Goal: Information Seeking & Learning: Learn about a topic

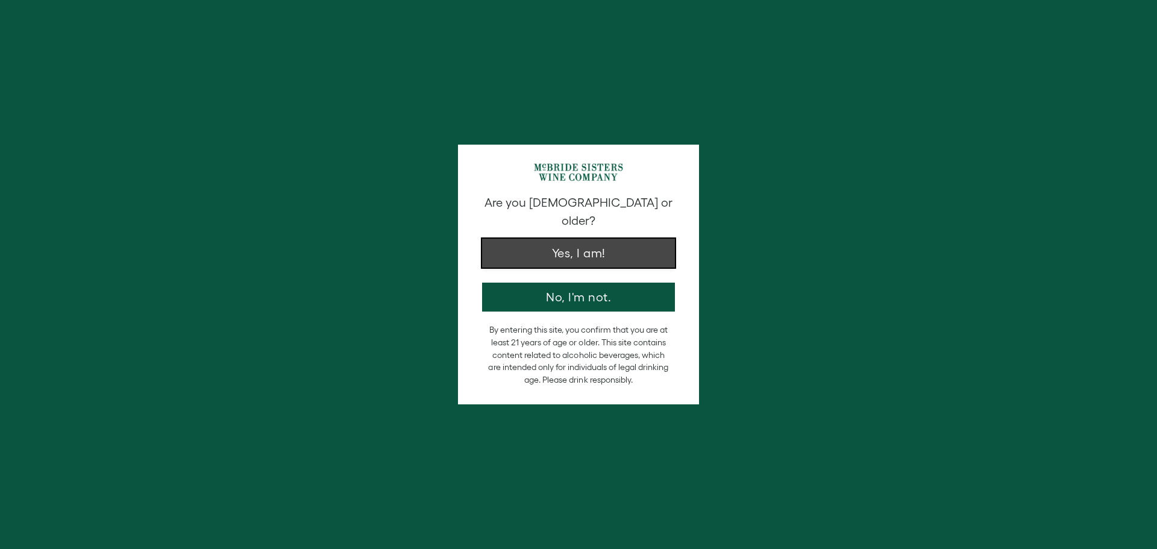
click at [642, 239] on button "Yes, I am!" at bounding box center [578, 253] width 193 height 29
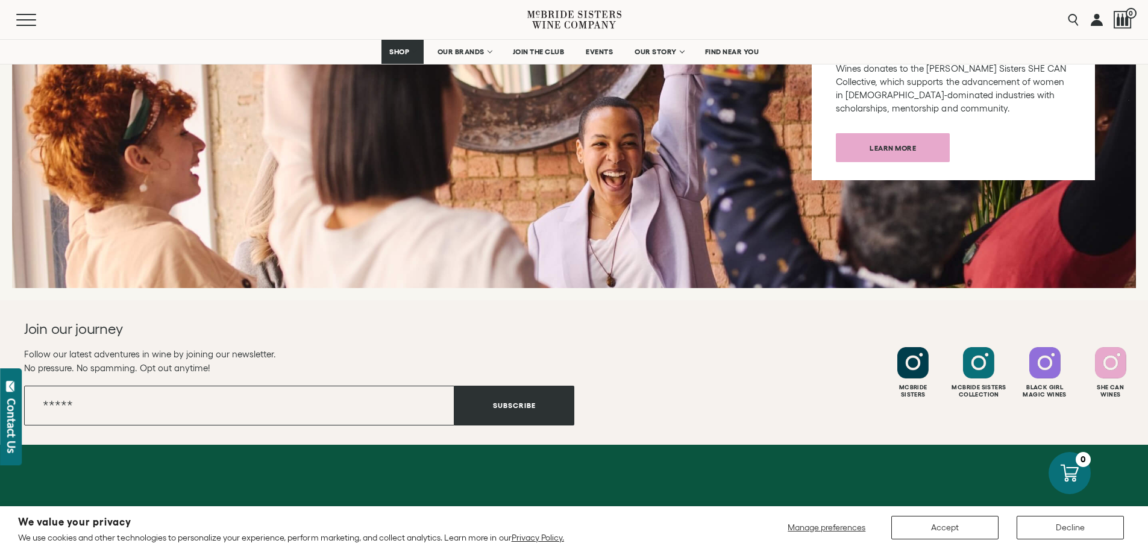
scroll to position [4880, 0]
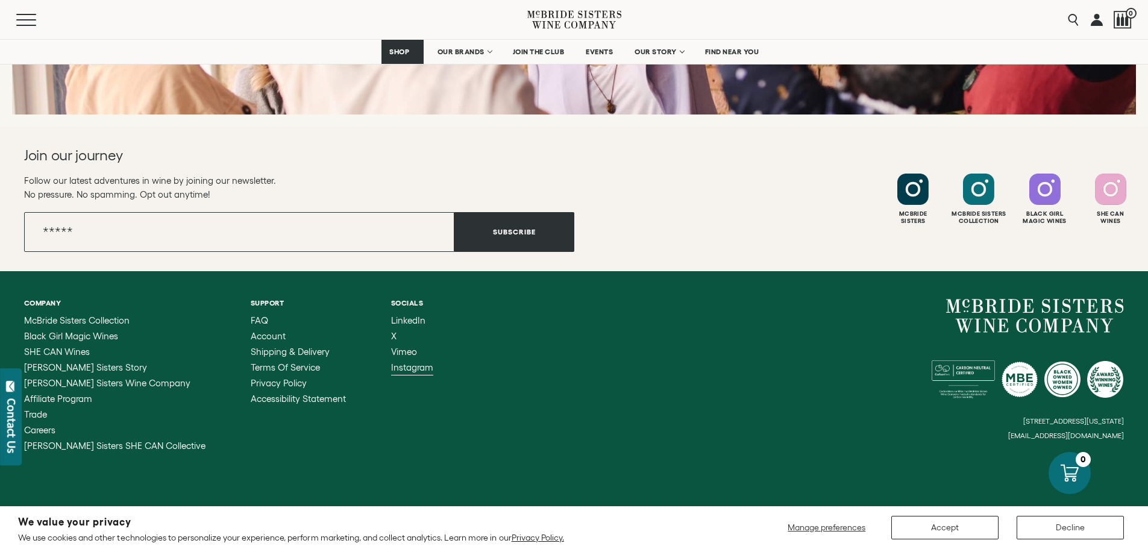
click at [391, 362] on span "Instagram" at bounding box center [412, 367] width 42 height 10
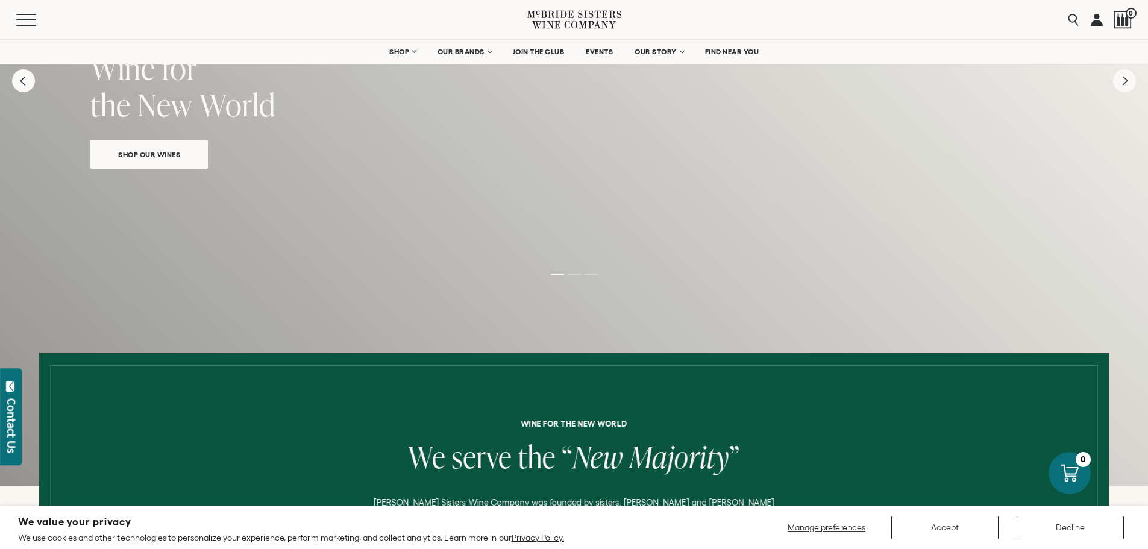
scroll to position [0, 0]
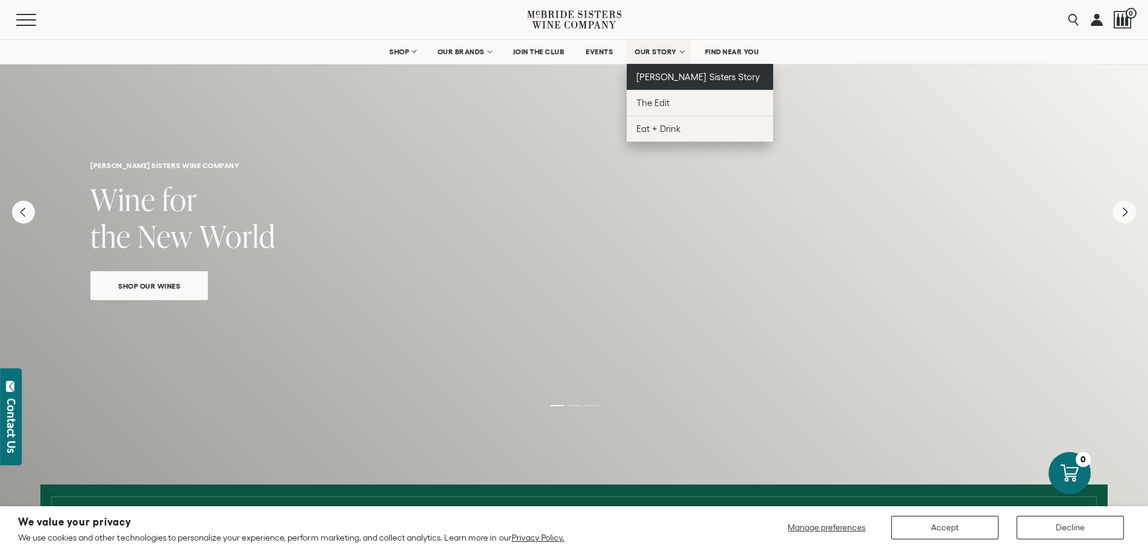
click at [691, 73] on span "[PERSON_NAME] Sisters Story" at bounding box center [698, 77] width 124 height 10
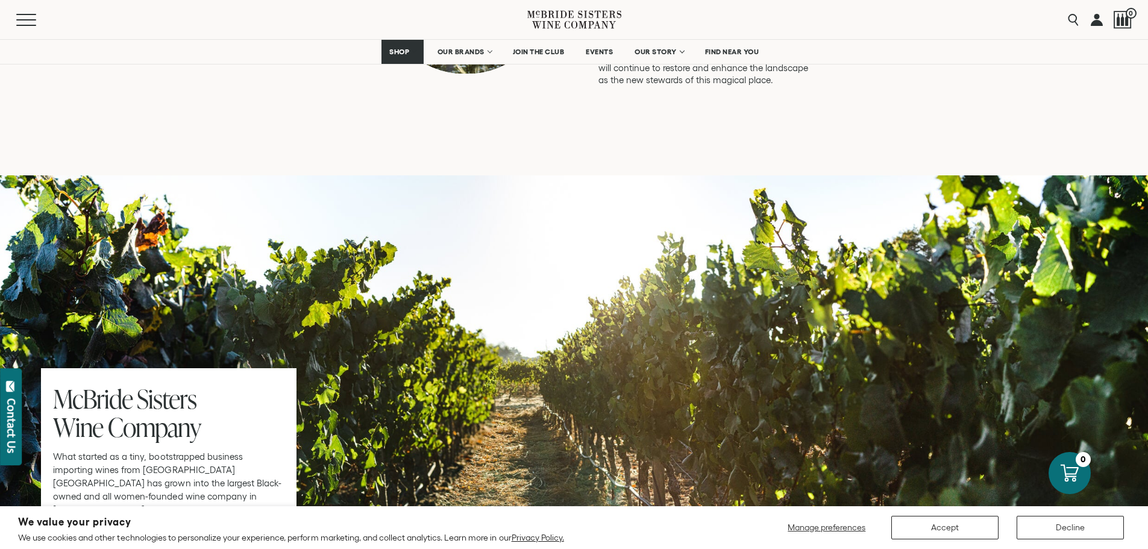
scroll to position [3615, 0]
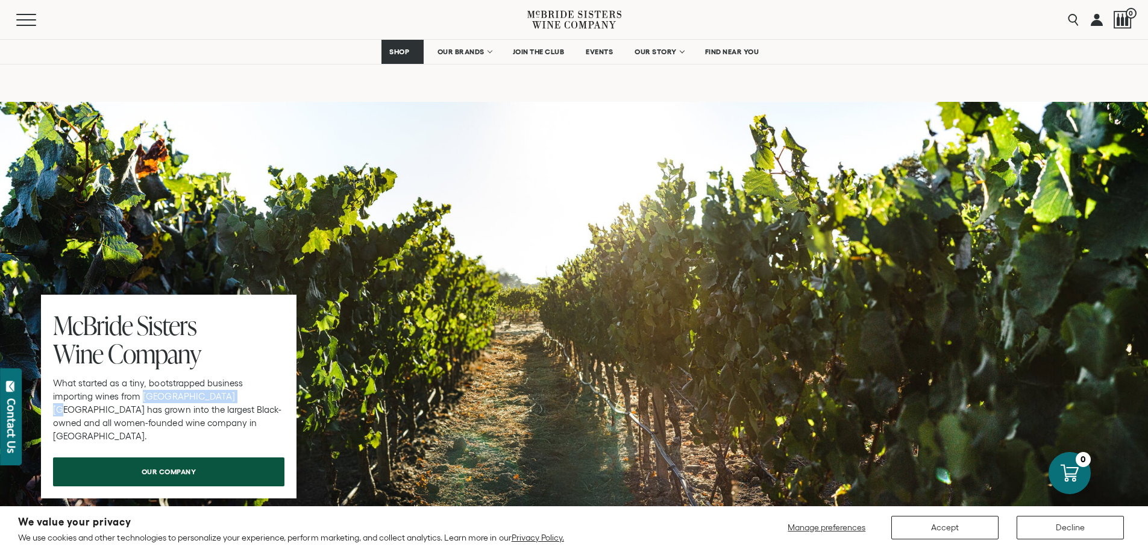
drag, startPoint x: 100, startPoint y: 345, endPoint x: 194, endPoint y: 351, distance: 94.2
click at [194, 377] on p "What started as a tiny, bootstrapped business importing wines from Aotearoa New…" at bounding box center [168, 410] width 231 height 66
click at [240, 454] on link "our company" at bounding box center [168, 468] width 231 height 29
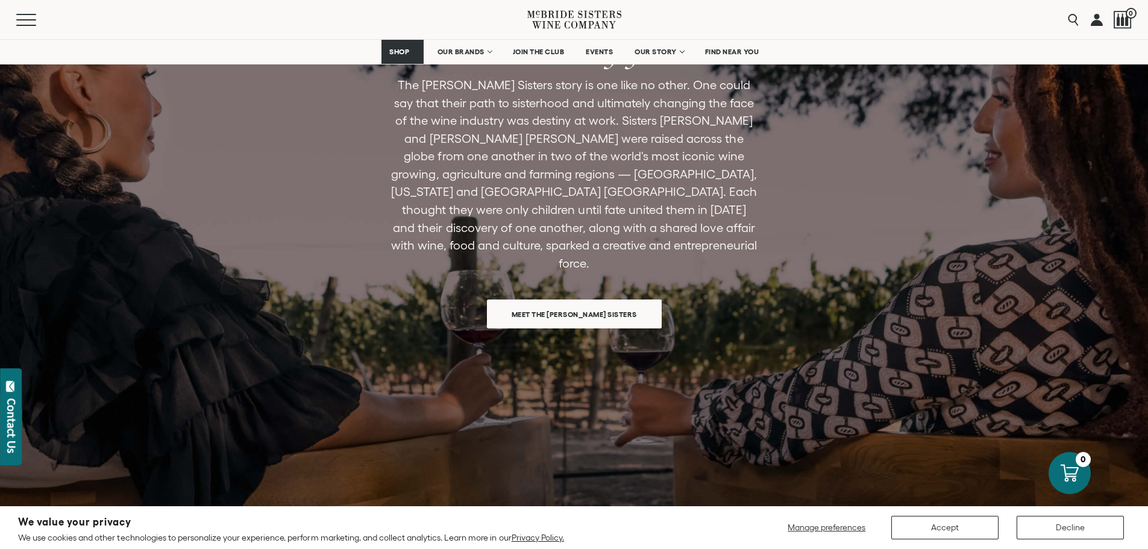
scroll to position [904, 0]
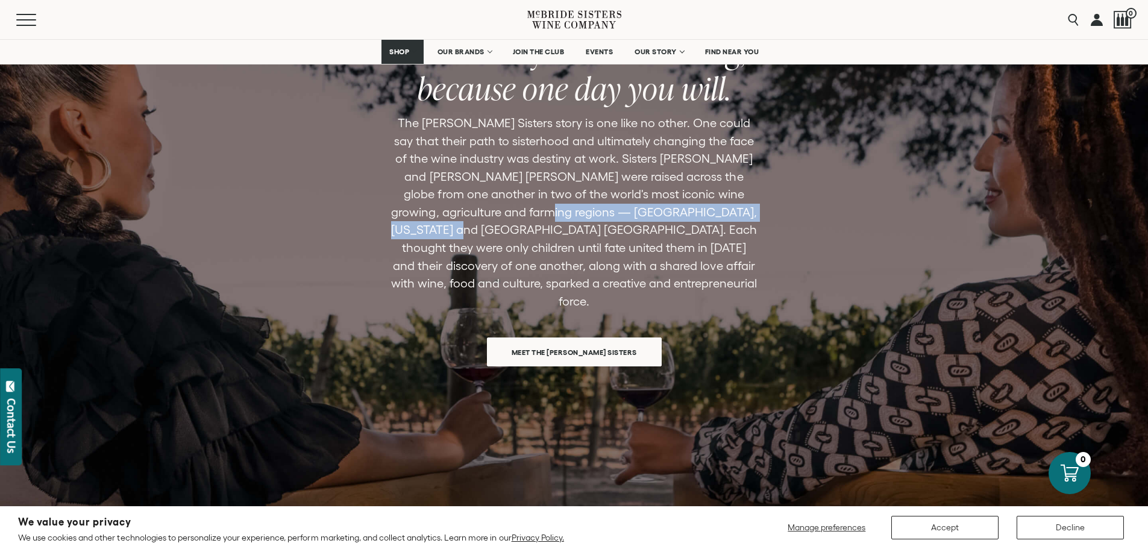
drag, startPoint x: 531, startPoint y: 195, endPoint x: 447, endPoint y: 218, distance: 87.6
click at [447, 218] on p "The [PERSON_NAME] Sisters story is one like no other. One could say that their …" at bounding box center [574, 212] width 369 height 196
copy p "Monterey, California and Aotearoa New Zealand"
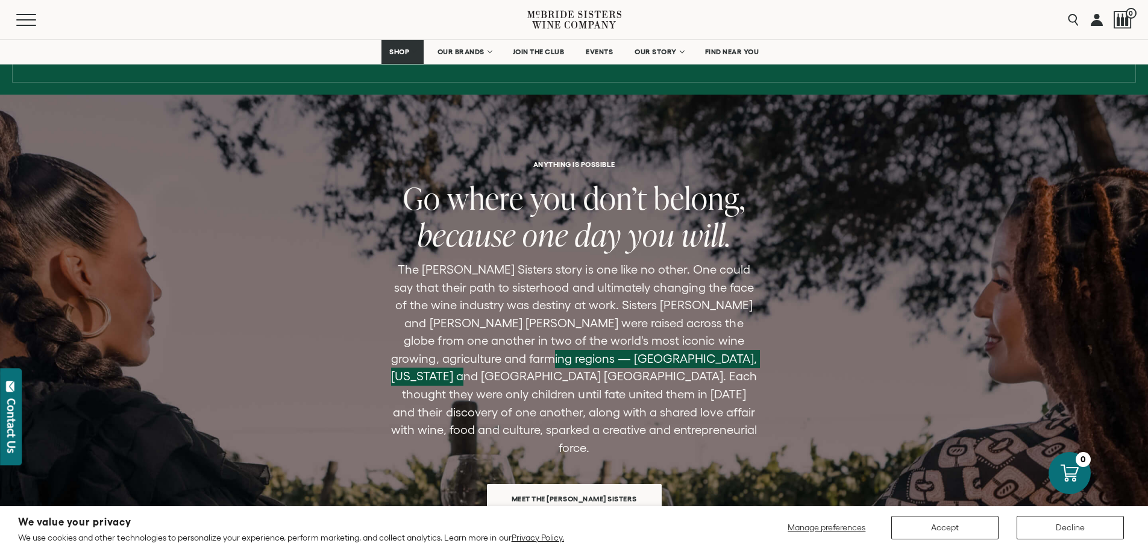
scroll to position [723, 0]
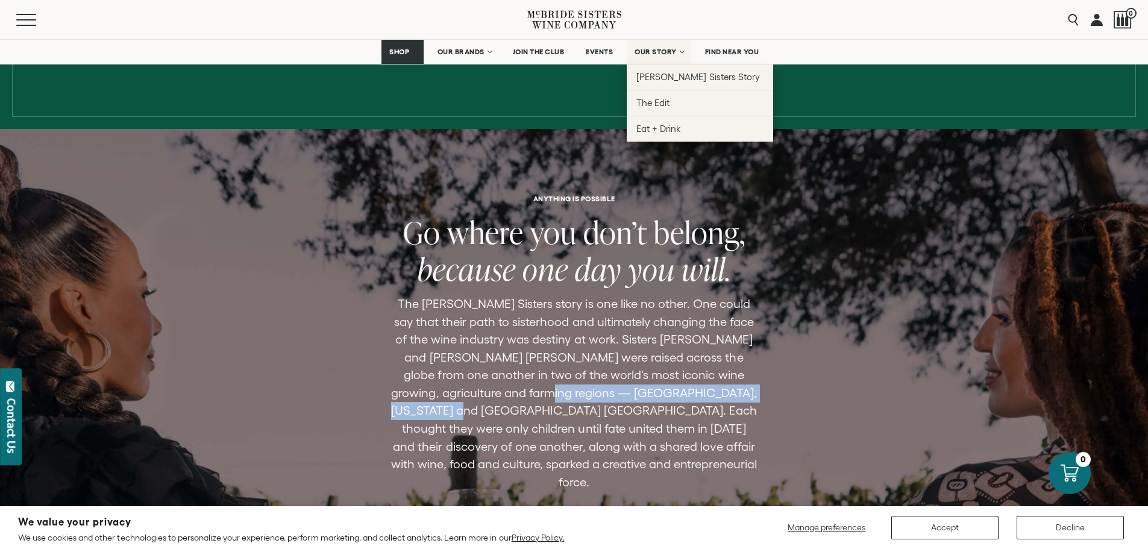
click at [663, 46] on link "OUR STORY" at bounding box center [659, 52] width 64 height 24
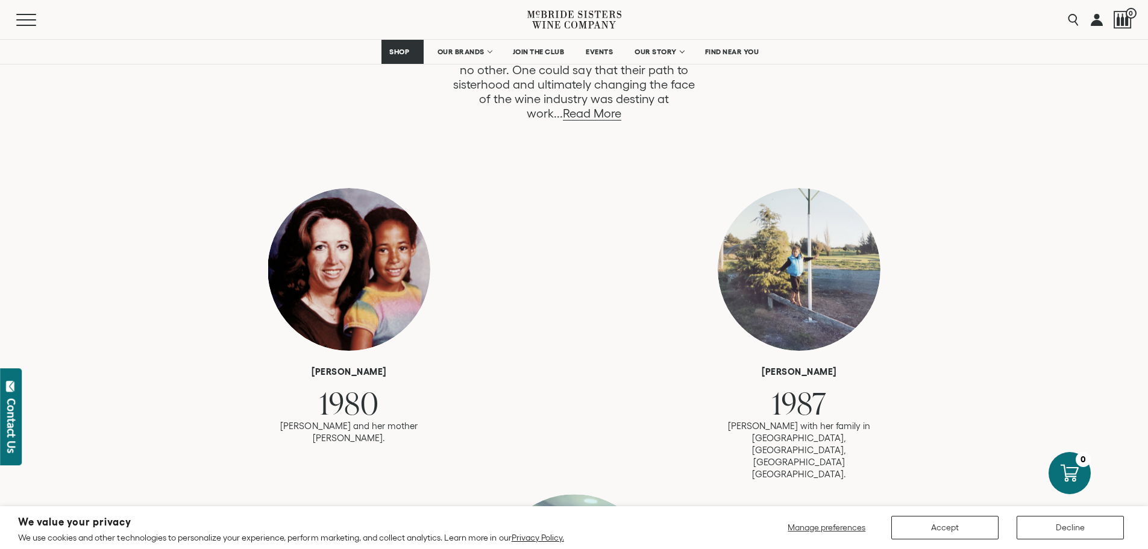
scroll to position [603, 0]
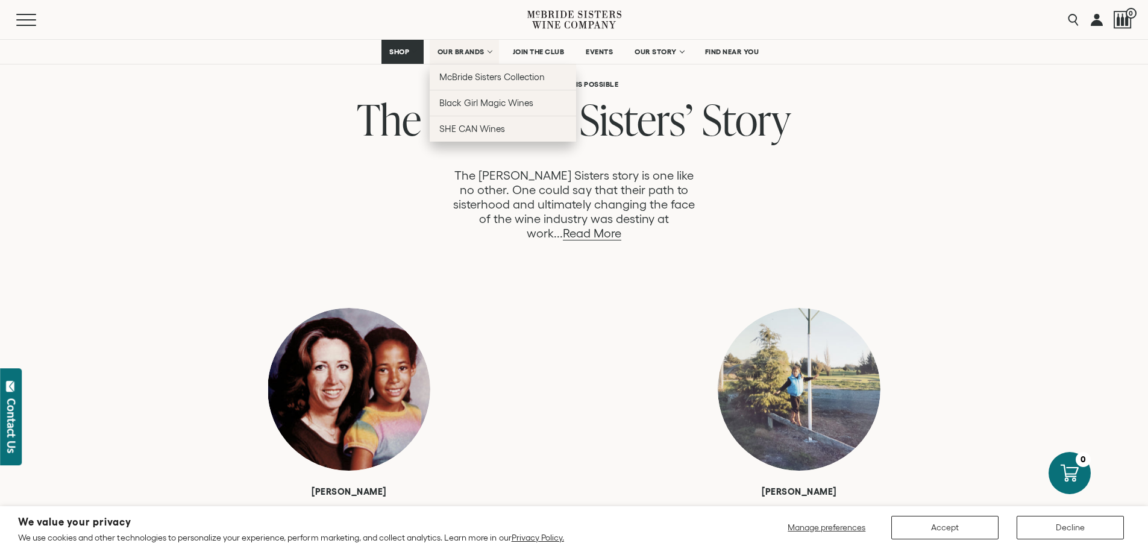
click at [487, 44] on link "OUR BRANDS" at bounding box center [464, 52] width 69 height 24
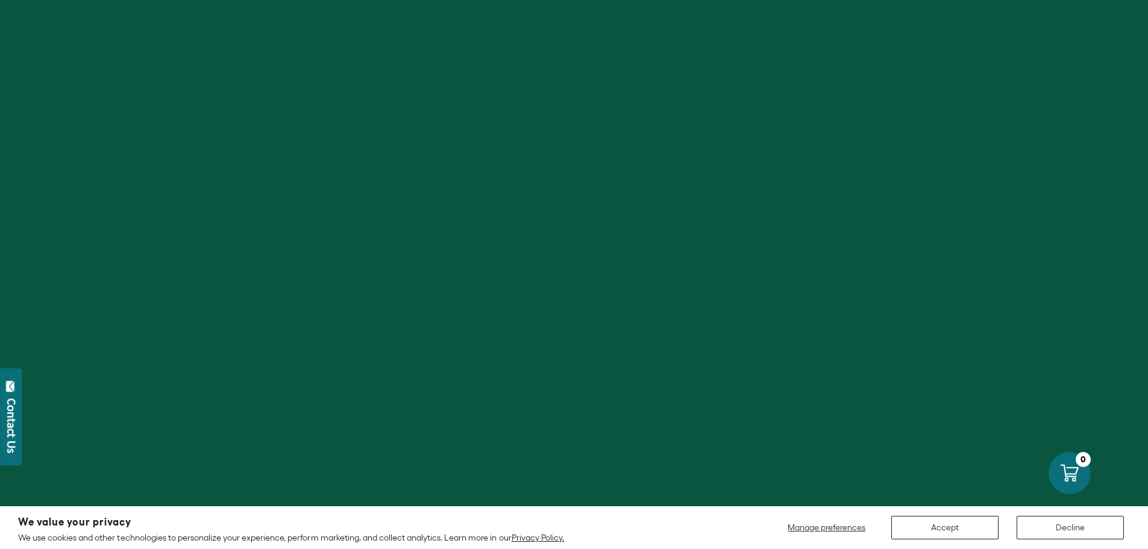
scroll to position [603, 0]
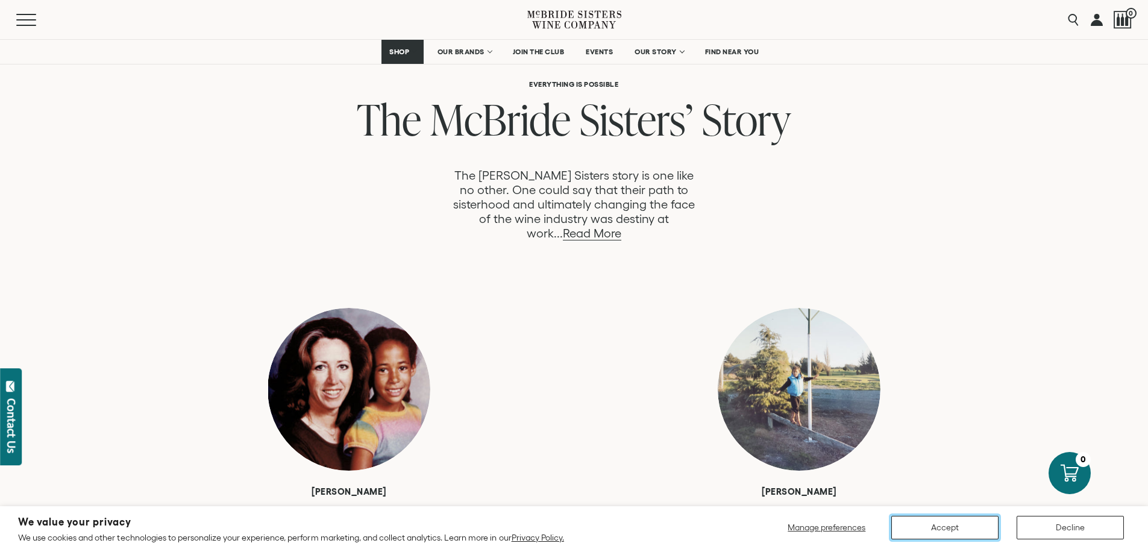
click at [941, 533] on button "Accept" at bounding box center [944, 528] width 107 height 24
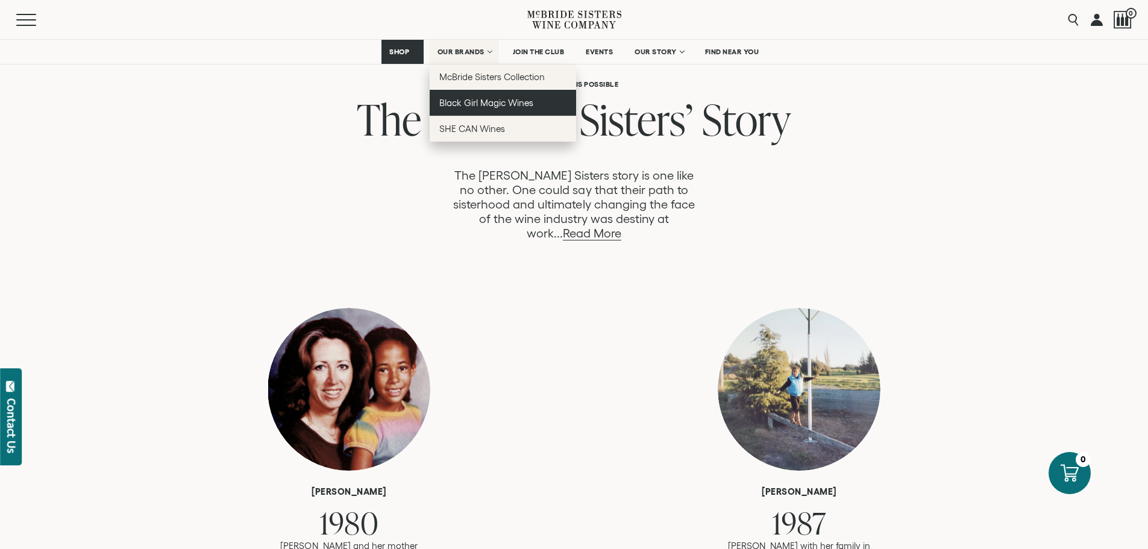
click at [512, 108] on link "Black Girl Magic Wines" at bounding box center [503, 103] width 146 height 26
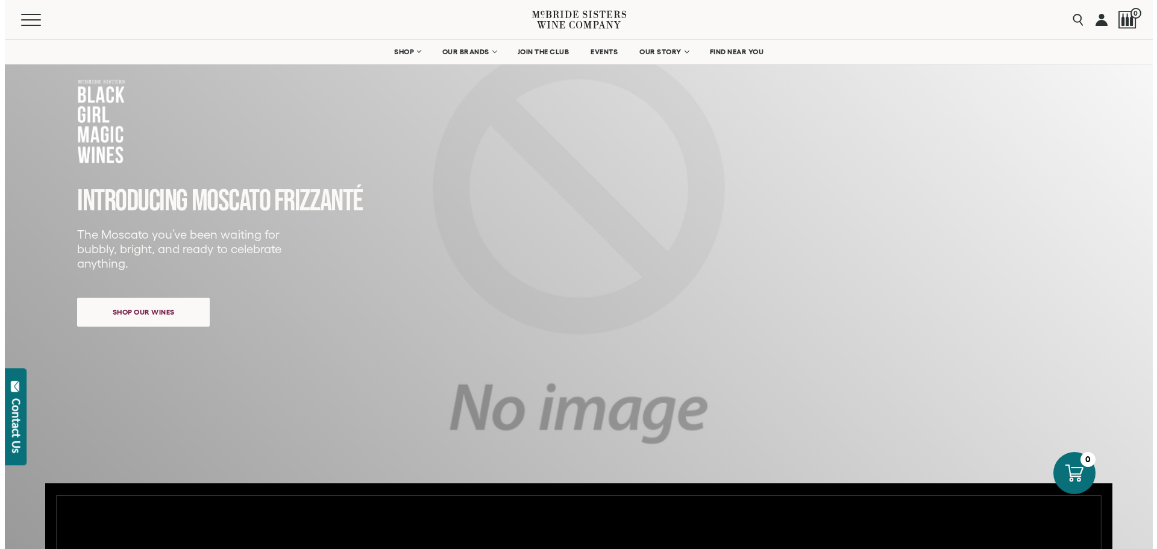
scroll to position [121, 0]
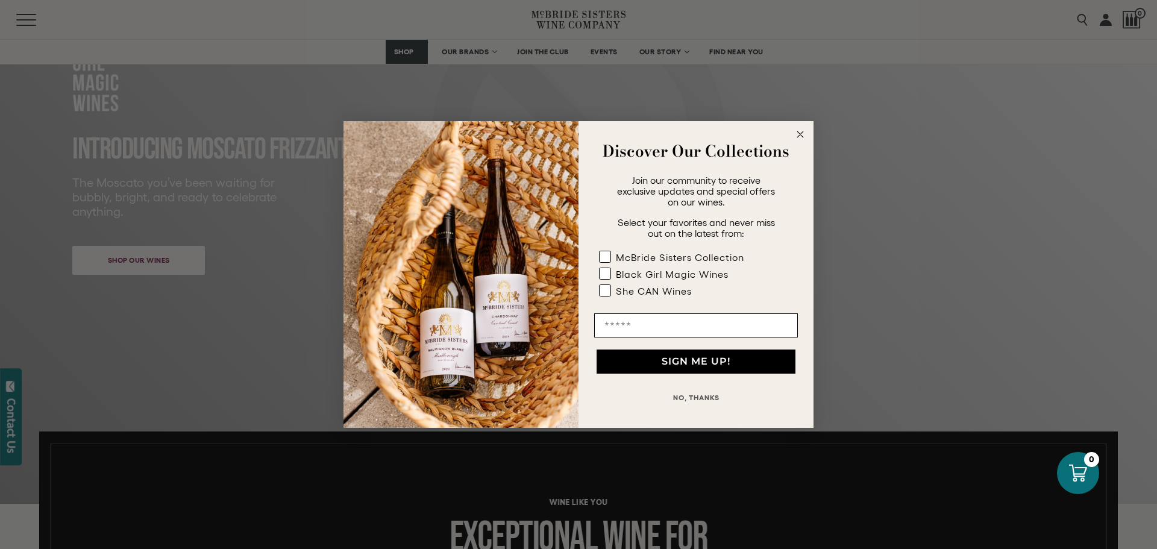
drag, startPoint x: 803, startPoint y: 132, endPoint x: 803, endPoint y: 139, distance: 6.6
click at [803, 132] on icon "Close dialog" at bounding box center [800, 134] width 6 height 6
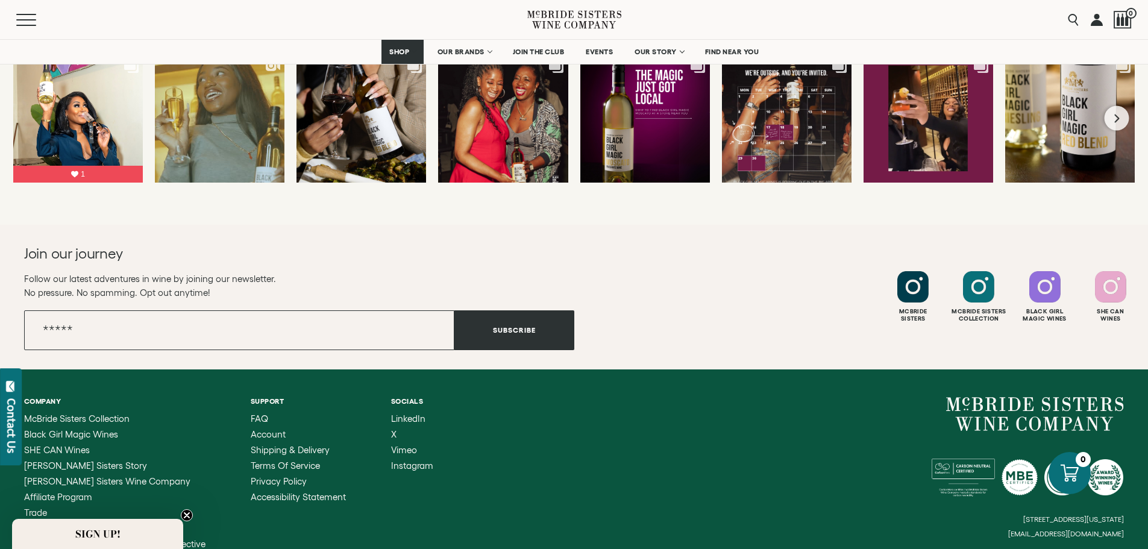
scroll to position [3318, 0]
